Goal: Task Accomplishment & Management: Manage account settings

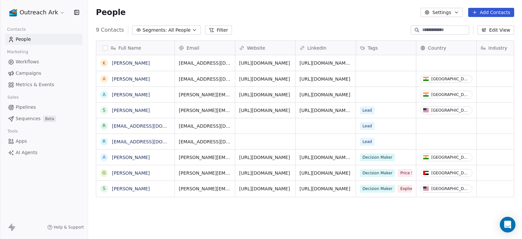
scroll to position [7, 7]
drag, startPoint x: 123, startPoint y: 64, endPoint x: 303, endPoint y: 24, distance: 184.5
click at [303, 24] on section "People Settings Add Contacts 9 Contacts Segments: All People Filter Edit View T…" at bounding box center [305, 119] width 434 height 239
click at [417, 62] on div "grid" at bounding box center [446, 63] width 60 height 16
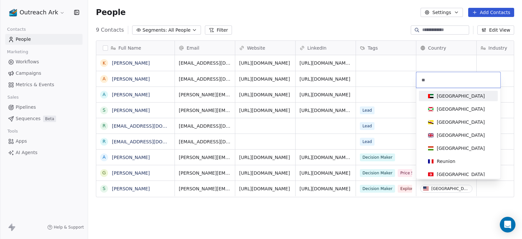
type input "**"
click at [417, 96] on div "[GEOGRAPHIC_DATA]" at bounding box center [461, 96] width 48 height 7
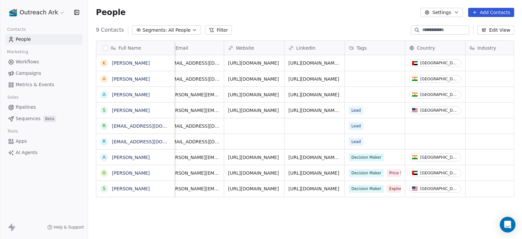
scroll to position [6, 0]
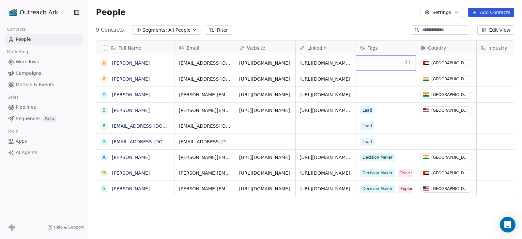
click at [370, 58] on div "grid" at bounding box center [386, 63] width 60 height 16
click at [409, 61] on icon "grid" at bounding box center [408, 62] width 3 height 3
click at [409, 59] on icon "grid" at bounding box center [407, 61] width 5 height 5
click at [357, 56] on div "grid" at bounding box center [386, 63] width 60 height 16
click at [372, 59] on div "grid" at bounding box center [386, 63] width 60 height 16
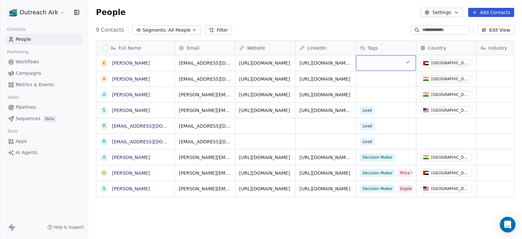
click at [372, 59] on div "grid" at bounding box center [386, 63] width 60 height 16
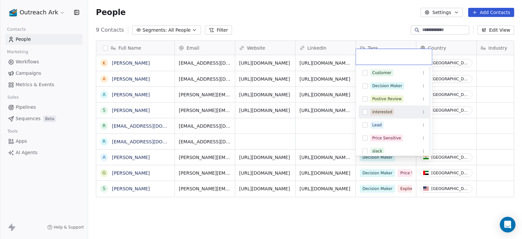
scroll to position [71, 0]
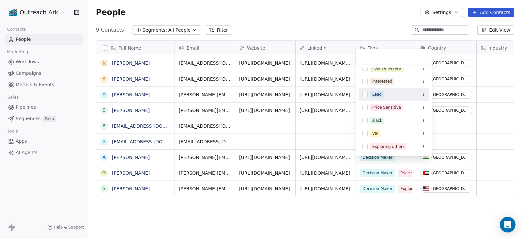
click at [382, 95] on span "Lead" at bounding box center [376, 94] width 13 height 7
click at [385, 20] on html "Outreach Ark Contacts People Marketing Workflows Campaigns Metrics & Events Sal…" at bounding box center [261, 119] width 522 height 239
